Goal: Transaction & Acquisition: Purchase product/service

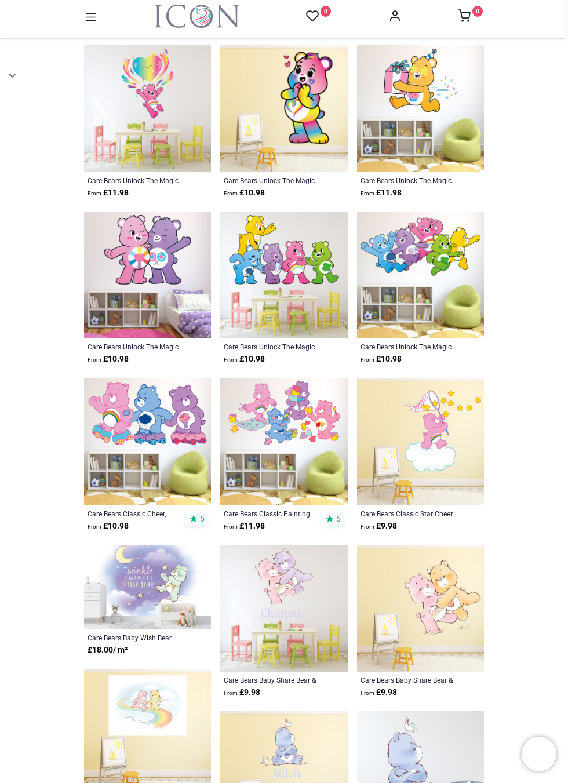
scroll to position [1132, 0]
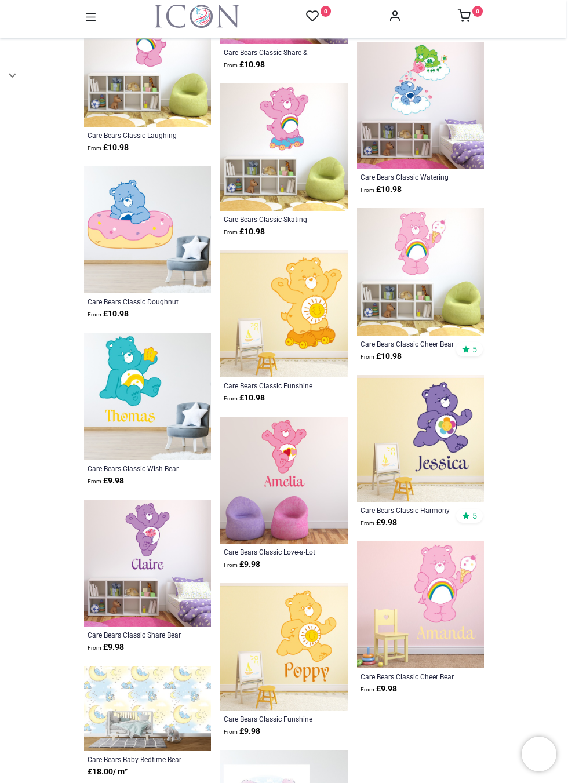
scroll to position [2685, 0]
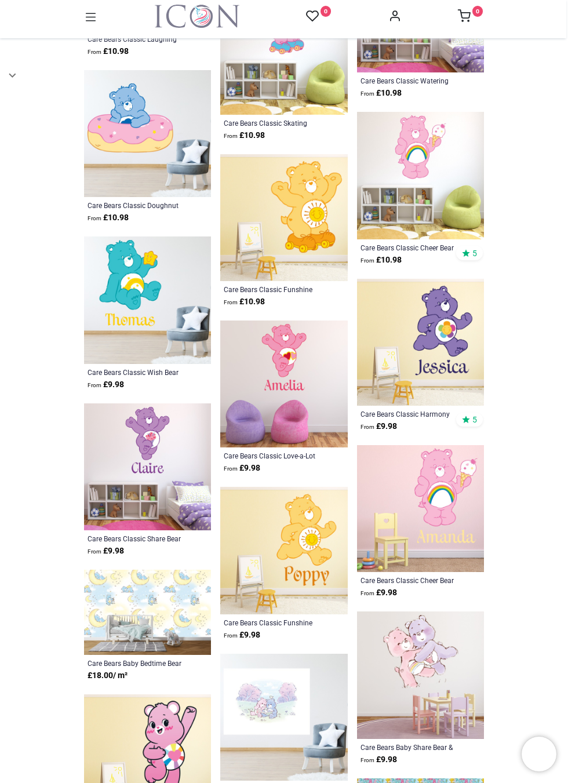
scroll to position [2653, 0]
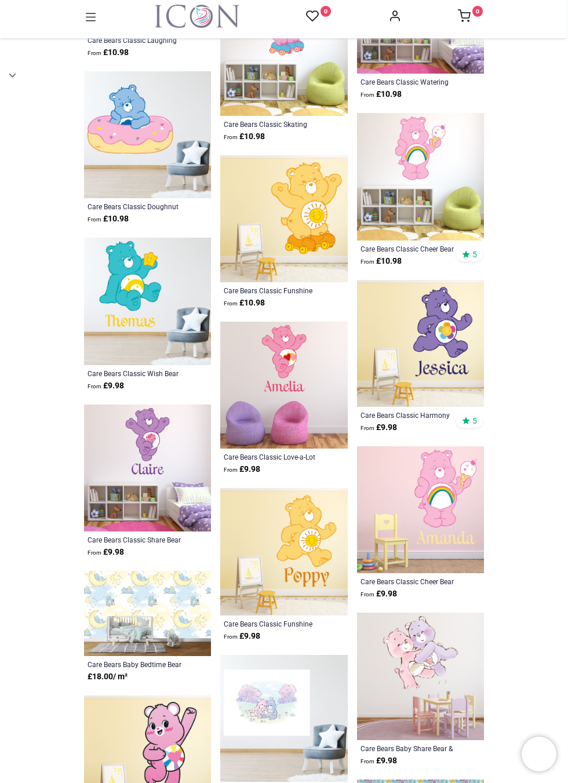
click at [158, 425] on img at bounding box center [147, 467] width 127 height 127
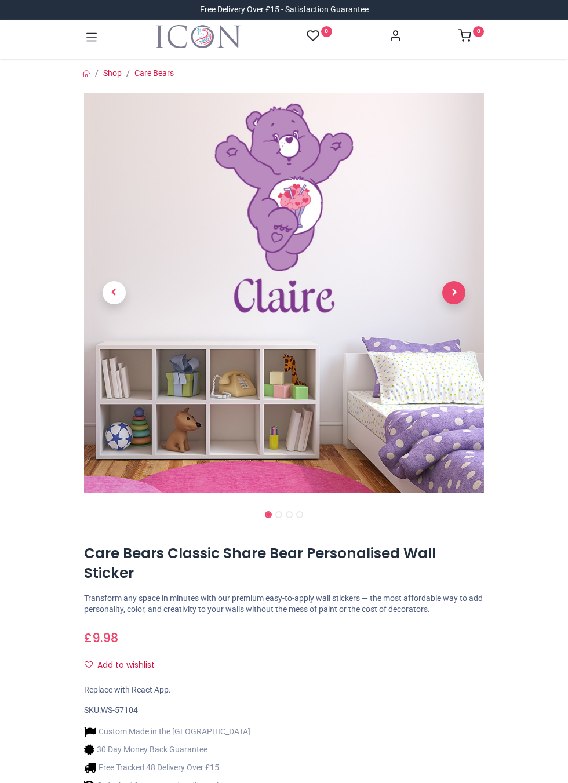
click at [451, 281] on span "Next" at bounding box center [453, 292] width 23 height 23
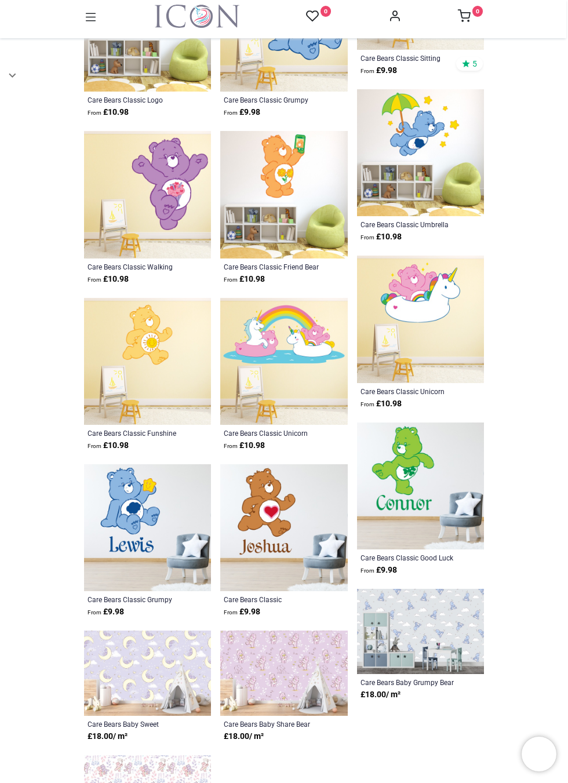
scroll to position [1444, 0]
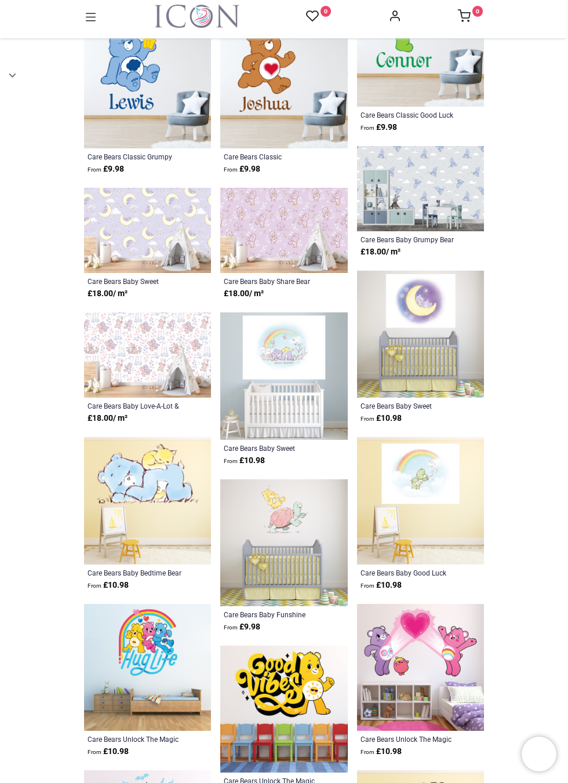
click at [302, 382] on div "Care Bears Unlock The Magic Hopeful Heart Bear From £ 10.98 Care Bears Unlock T…" at bounding box center [279, 458] width 136 height 3037
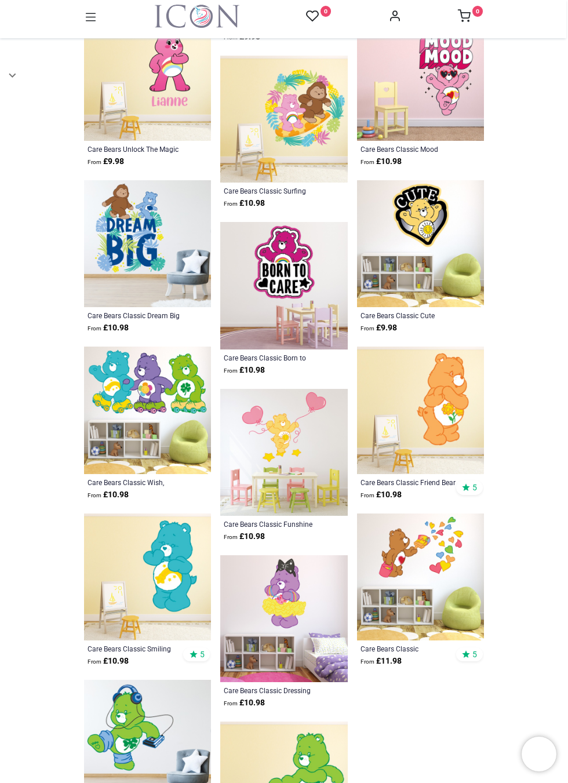
scroll to position [2826, 0]
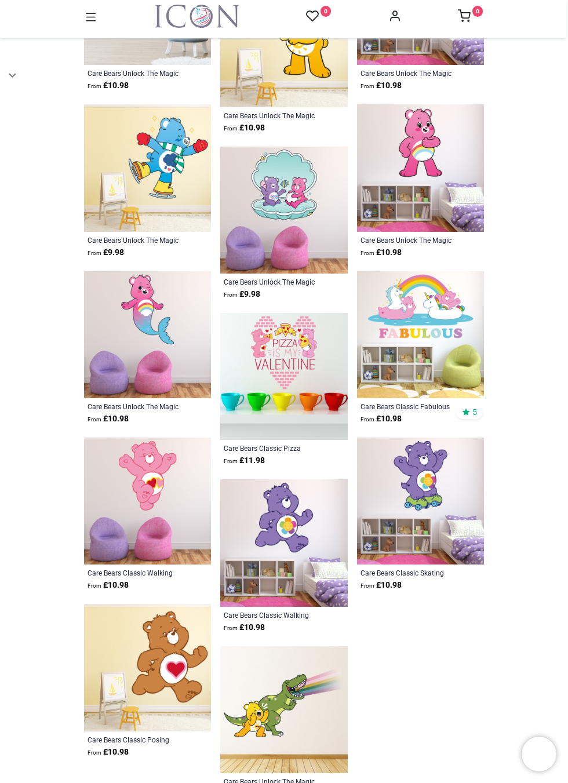
scroll to position [3779, 0]
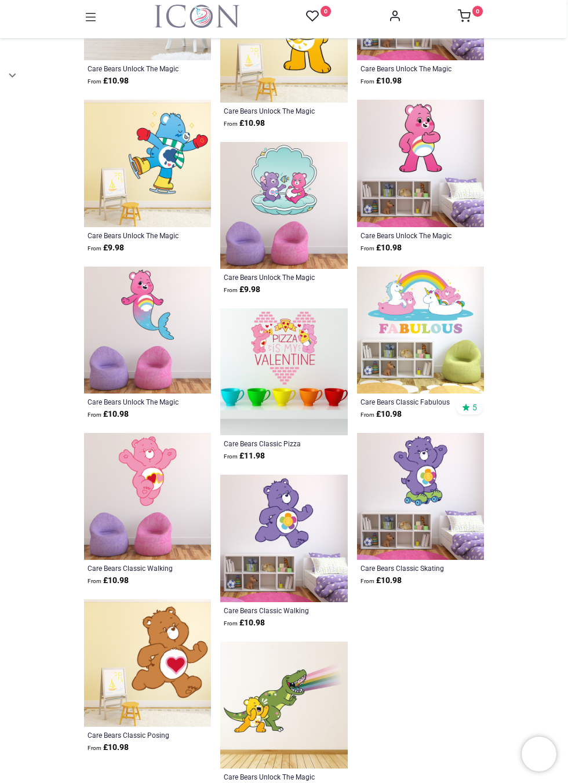
click at [293, 497] on img at bounding box center [283, 538] width 127 height 127
